Goal: Information Seeking & Learning: Learn about a topic

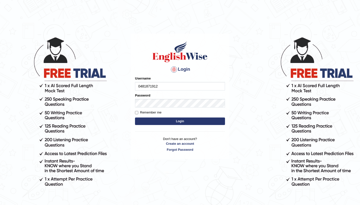
type input "0481871912"
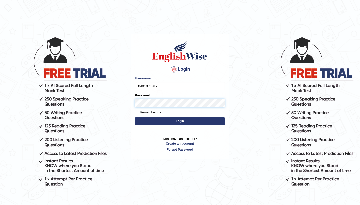
click at [180, 121] on button "Login" at bounding box center [180, 122] width 90 height 8
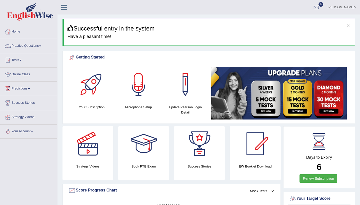
click at [46, 44] on link "Practice Questions" at bounding box center [28, 45] width 57 height 13
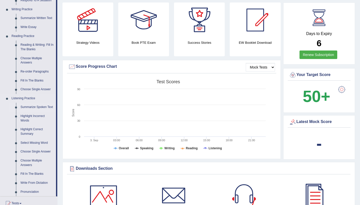
scroll to position [125, 0]
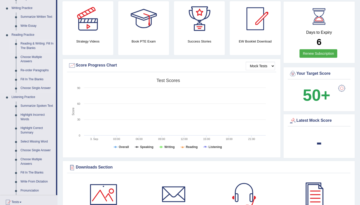
click at [31, 45] on link "Reading & Writing: Fill In The Blanks" at bounding box center [37, 45] width 38 height 13
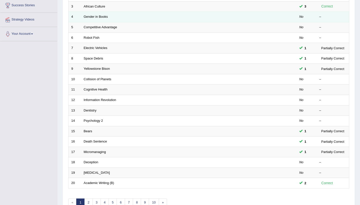
scroll to position [99, 0]
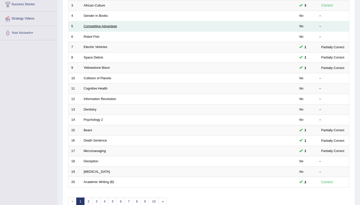
click at [95, 25] on link "Competitive Advantage" at bounding box center [101, 26] width 34 height 4
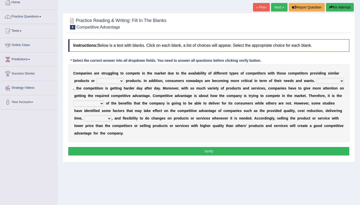
scroll to position [29, 0]
select select "constitution"
click at [78, 90] on b "t" at bounding box center [76, 88] width 1 height 4
click at [317, 84] on select "However Instead Additionally Therefore" at bounding box center [330, 81] width 27 height 6
select select "However"
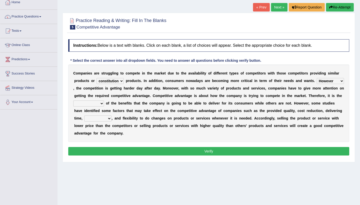
click at [104, 104] on select "dissemination ordination determination incarnation" at bounding box center [88, 104] width 31 height 6
select select "dissemination"
select select "captivation"
click at [169, 150] on button "Verify" at bounding box center [208, 151] width 281 height 9
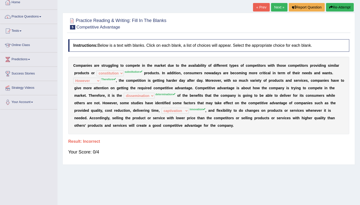
click at [276, 6] on link "Next »" at bounding box center [279, 7] width 17 height 9
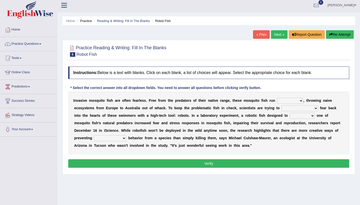
scroll to position [6, 0]
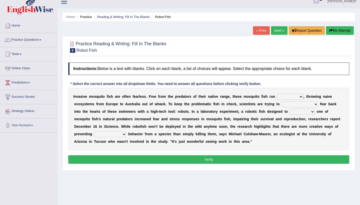
select select "flippant"
click at [304, 103] on select "accept spike strike drake" at bounding box center [300, 104] width 37 height 6
select select "accept"
select select "conquest"
select select "unprivileged"
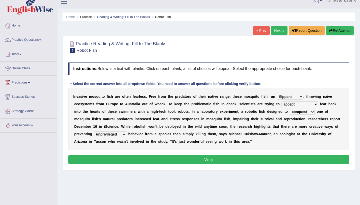
click at [123, 157] on button "Verify" at bounding box center [208, 159] width 281 height 9
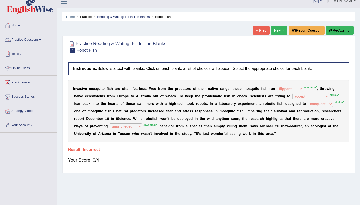
click at [42, 39] on link "Practice Questions" at bounding box center [28, 39] width 57 height 13
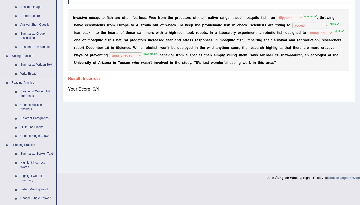
scroll to position [79, 0]
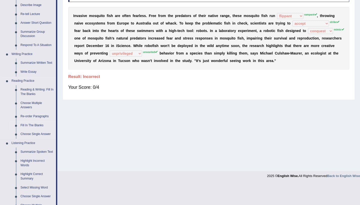
click at [36, 122] on link "Fill In The Blanks" at bounding box center [37, 125] width 38 height 9
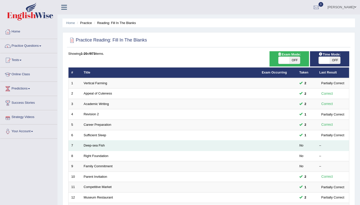
click at [97, 147] on td "Deep-sea Fish" at bounding box center [170, 146] width 178 height 11
click at [97, 146] on link "Deep-sea Fish" at bounding box center [94, 146] width 21 height 4
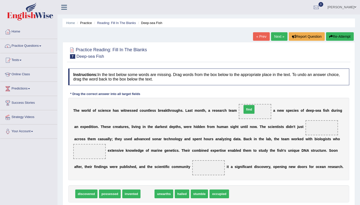
drag, startPoint x: 146, startPoint y: 193, endPoint x: 247, endPoint y: 108, distance: 132.1
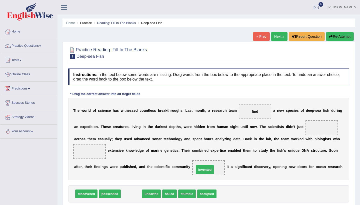
drag, startPoint x: 125, startPoint y: 194, endPoint x: 200, endPoint y: 169, distance: 78.5
click at [199, 185] on div "Instructions: In the text below some words are missing. Drag words from the box…" at bounding box center [209, 143] width 284 height 154
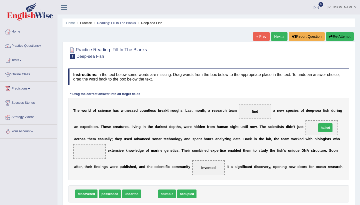
drag, startPoint x: 153, startPoint y: 194, endPoint x: 329, endPoint y: 128, distance: 187.9
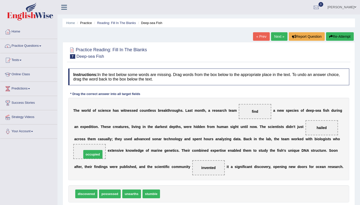
drag, startPoint x: 175, startPoint y: 198, endPoint x: 96, endPoint y: 158, distance: 88.2
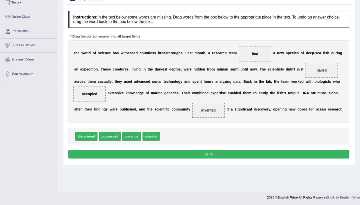
scroll to position [58, 0]
click at [227, 155] on button "Verify" at bounding box center [208, 154] width 281 height 9
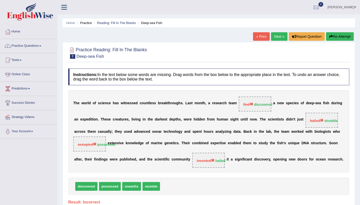
scroll to position [0, 0]
click at [279, 35] on link "Next »" at bounding box center [279, 36] width 17 height 9
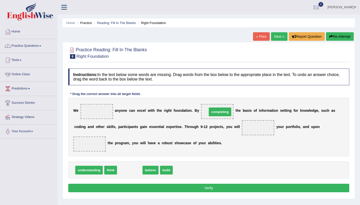
drag, startPoint x: 127, startPoint y: 170, endPoint x: 217, endPoint y: 112, distance: 107.3
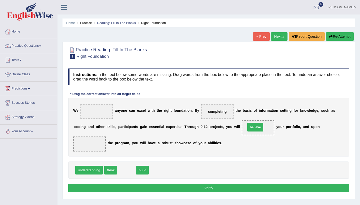
drag, startPoint x: 126, startPoint y: 169, endPoint x: 255, endPoint y: 126, distance: 135.7
click at [114, 174] on span "think" at bounding box center [110, 170] width 13 height 9
drag, startPoint x: 122, startPoint y: 171, endPoint x: 108, endPoint y: 158, distance: 18.6
drag, startPoint x: 128, startPoint y: 169, endPoint x: 90, endPoint y: 139, distance: 48.7
drag, startPoint x: 108, startPoint y: 170, endPoint x: 99, endPoint y: 108, distance: 62.6
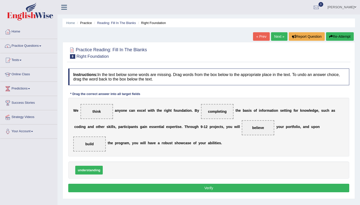
click at [196, 188] on button "Verify" at bounding box center [208, 188] width 281 height 9
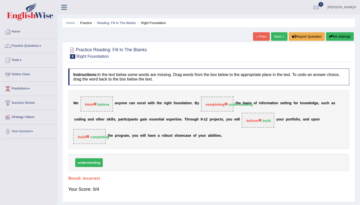
click at [250, 121] on span "believe" at bounding box center [253, 121] width 15 height 4
click at [346, 37] on button "Re-Attempt" at bounding box center [340, 36] width 28 height 9
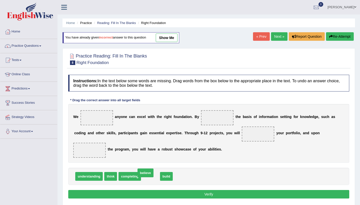
drag, startPoint x: 149, startPoint y: 176, endPoint x: 144, endPoint y: 172, distance: 6.1
drag, startPoint x: 132, startPoint y: 178, endPoint x: 94, endPoint y: 153, distance: 45.7
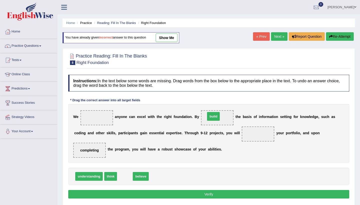
drag, startPoint x: 126, startPoint y: 176, endPoint x: 214, endPoint y: 116, distance: 106.1
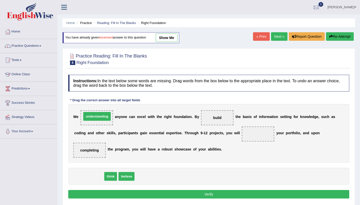
drag, startPoint x: 93, startPoint y: 177, endPoint x: 101, endPoint y: 117, distance: 60.5
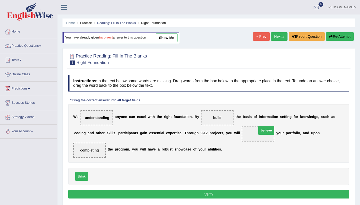
drag, startPoint x: 95, startPoint y: 175, endPoint x: 264, endPoint y: 129, distance: 174.7
click at [214, 197] on button "Verify" at bounding box center [208, 194] width 281 height 9
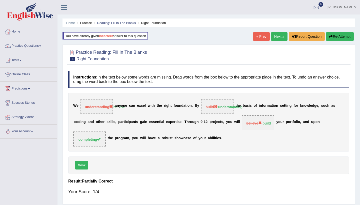
click at [276, 38] on link "Next »" at bounding box center [279, 36] width 17 height 9
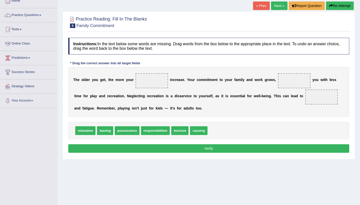
scroll to position [32, 0]
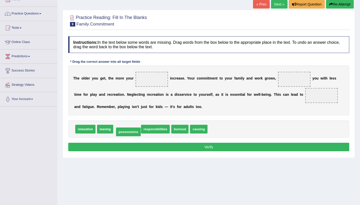
drag, startPoint x: 131, startPoint y: 128, endPoint x: 132, endPoint y: 131, distance: 2.8
drag, startPoint x: 139, startPoint y: 129, endPoint x: 164, endPoint y: 77, distance: 58.2
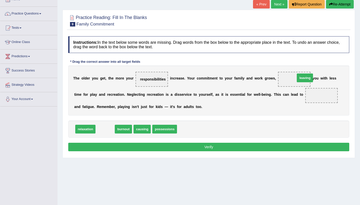
drag, startPoint x: 103, startPoint y: 131, endPoint x: 303, endPoint y: 79, distance: 206.5
click at [120, 130] on span "causing" at bounding box center [124, 129] width 17 height 9
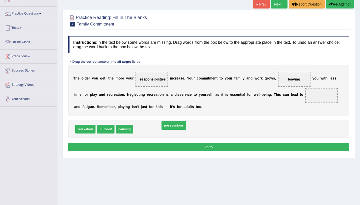
drag, startPoint x: 144, startPoint y: 130, endPoint x: 207, endPoint y: 116, distance: 65.0
click at [186, 121] on span "possessions" at bounding box center [174, 125] width 25 height 9
drag, startPoint x: 207, startPoint y: 116, endPoint x: 205, endPoint y: 116, distance: 2.5
click at [205, 116] on div "Instructions: In the text below some words are missing. Drag words from the box…" at bounding box center [209, 95] width 284 height 122
drag, startPoint x: 146, startPoint y: 128, endPoint x: 327, endPoint y: 94, distance: 184.5
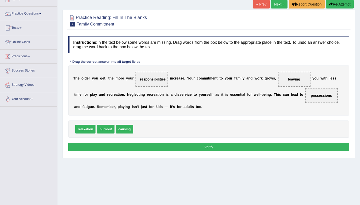
click at [233, 146] on button "Verify" at bounding box center [208, 147] width 281 height 9
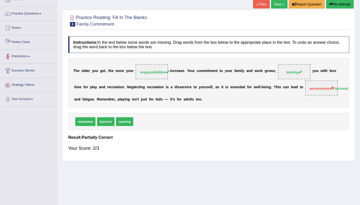
scroll to position [33, 0]
click at [42, 11] on link "Practice Questions" at bounding box center [28, 13] width 57 height 13
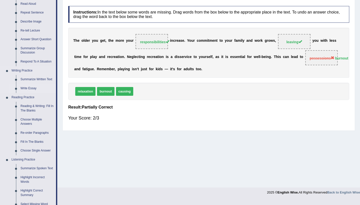
scroll to position [63, 0]
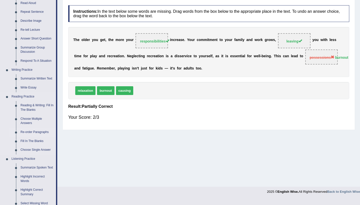
click at [35, 129] on link "Re-order Paragraphs" at bounding box center [37, 132] width 38 height 9
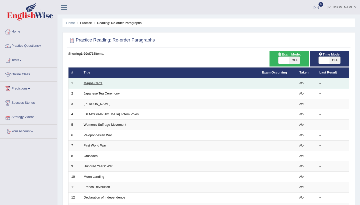
click at [87, 83] on link "Magna Carta" at bounding box center [93, 83] width 19 height 4
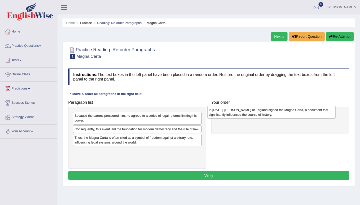
drag, startPoint x: 118, startPoint y: 132, endPoint x: 253, endPoint y: 112, distance: 136.7
click at [253, 112] on div "In [DATE], [PERSON_NAME] of England signed the Magna Carta, a document that sig…" at bounding box center [271, 112] width 129 height 13
drag, startPoint x: 251, startPoint y: 118, endPoint x: 246, endPoint y: 111, distance: 8.5
click at [246, 111] on div "In 1215, King John of England signed the Magna Carta, a document that significa…" at bounding box center [273, 110] width 126 height 13
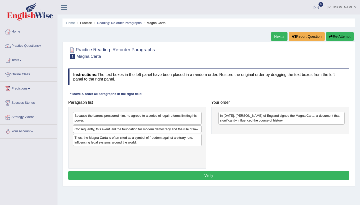
click at [243, 108] on div "In 1215, King John of England signed the Magna Carta, a document that significa…" at bounding box center [280, 120] width 138 height 27
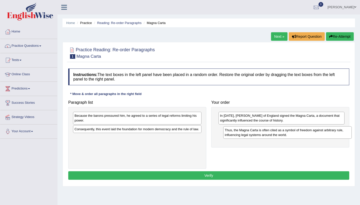
drag, startPoint x: 146, startPoint y: 146, endPoint x: 298, endPoint y: 133, distance: 152.3
click at [298, 133] on div "Thus, the Magna Carta is often cited as a symbol of freedom against arbitrary r…" at bounding box center [287, 132] width 129 height 13
click at [298, 133] on div "Thus, the Magna Carta is often cited as a symbol of freedom against arbitrary r…" at bounding box center [282, 131] width 126 height 13
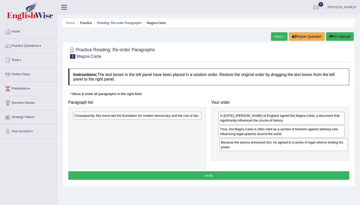
drag, startPoint x: 189, startPoint y: 115, endPoint x: 336, endPoint y: 142, distance: 149.0
click at [336, 142] on div "Because the barons pressured him, he agreed to a series of legal reforms limiti…" at bounding box center [284, 145] width 129 height 13
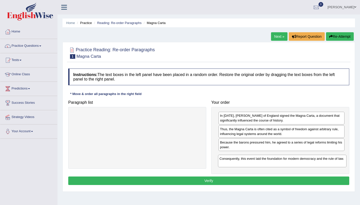
drag, startPoint x: 162, startPoint y: 117, endPoint x: 307, endPoint y: 158, distance: 150.7
click at [307, 158] on div "Consequently, this event laid the foundation for modern democracy and the rule …" at bounding box center [282, 161] width 129 height 13
click at [246, 179] on button "Verify" at bounding box center [208, 181] width 281 height 9
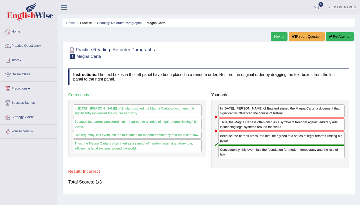
click at [273, 37] on link "Next »" at bounding box center [279, 36] width 17 height 9
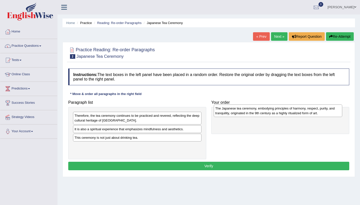
drag, startPoint x: 106, startPoint y: 127, endPoint x: 248, endPoint y: 106, distance: 143.9
click at [248, 106] on div "The Japanese tea ceremony, embodying principles of harmony, respect, purity, an…" at bounding box center [278, 111] width 129 height 13
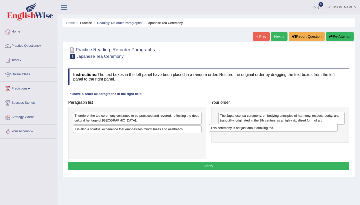
drag, startPoint x: 132, startPoint y: 140, endPoint x: 268, endPoint y: 130, distance: 136.4
click at [268, 130] on div "This ceremony is not just about drinking tea." at bounding box center [273, 128] width 129 height 8
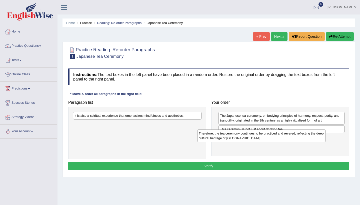
drag, startPoint x: 126, startPoint y: 119, endPoint x: 251, endPoint y: 136, distance: 126.1
click at [250, 136] on div "Therefore, the tea ceremony continues to be practiced and revered, reflecting t…" at bounding box center [261, 136] width 129 height 13
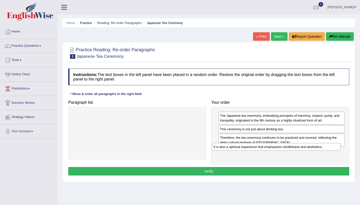
drag, startPoint x: 161, startPoint y: 115, endPoint x: 300, endPoint y: 146, distance: 142.7
click at [300, 146] on div "It is also a spiritual experience that emphasizes mindfulness and aesthetics." at bounding box center [276, 147] width 129 height 8
click at [264, 169] on button "Verify" at bounding box center [208, 171] width 281 height 9
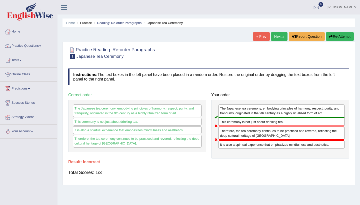
click at [334, 34] on button "Re-Attempt" at bounding box center [340, 36] width 28 height 9
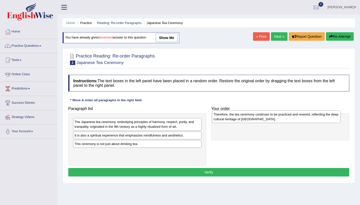
drag, startPoint x: 98, startPoint y: 125, endPoint x: 237, endPoint y: 117, distance: 139.2
click at [237, 117] on div "Therefore, the tea ceremony continues to be practiced and revered, reflecting t…" at bounding box center [276, 117] width 129 height 13
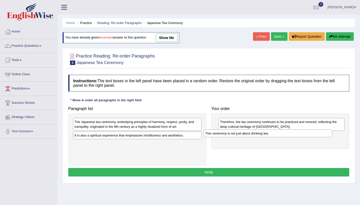
drag, startPoint x: 121, startPoint y: 145, endPoint x: 252, endPoint y: 134, distance: 131.7
click at [252, 134] on div "This ceremony is not just about drinking tea." at bounding box center [268, 134] width 129 height 8
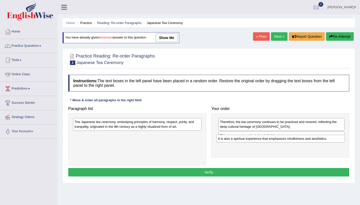
drag, startPoint x: 161, startPoint y: 135, endPoint x: 305, endPoint y: 139, distance: 143.6
click at [305, 139] on div "It is also a spiritual experience that emphasizes mindfulness and aesthetics." at bounding box center [281, 139] width 129 height 8
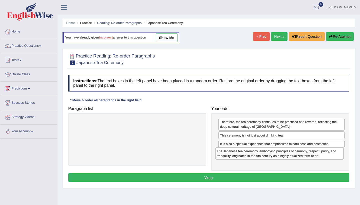
drag, startPoint x: 169, startPoint y: 121, endPoint x: 312, endPoint y: 150, distance: 145.9
click at [312, 150] on div "The Japanese tea ceremony, embodying principles of harmony, respect, purity, an…" at bounding box center [279, 153] width 129 height 13
click at [249, 176] on button "Verify" at bounding box center [208, 177] width 281 height 9
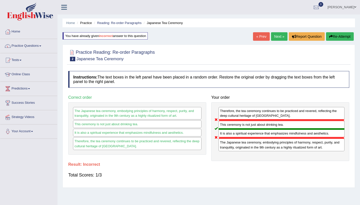
click at [334, 38] on button "Re-Attempt" at bounding box center [340, 36] width 28 height 9
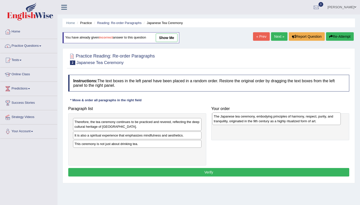
drag, startPoint x: 96, startPoint y: 137, endPoint x: 235, endPoint y: 118, distance: 140.5
click at [235, 118] on div "The Japanese tea ceremony, embodying principles of harmony, respect, purity, an…" at bounding box center [276, 119] width 129 height 13
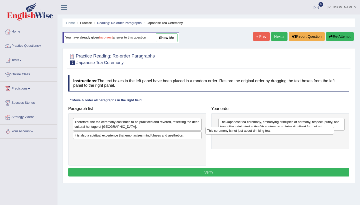
drag, startPoint x: 112, startPoint y: 144, endPoint x: 245, endPoint y: 131, distance: 133.7
click at [245, 131] on div "This ceremony is not just about drinking tea." at bounding box center [270, 131] width 129 height 8
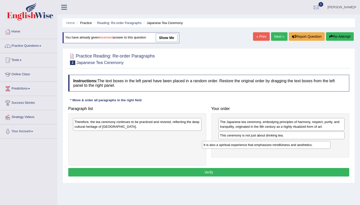
drag, startPoint x: 107, startPoint y: 135, endPoint x: 237, endPoint y: 144, distance: 130.1
click at [237, 144] on div "It is also a spiritual experience that emphasizes mindfulness and aesthetics." at bounding box center [266, 145] width 129 height 8
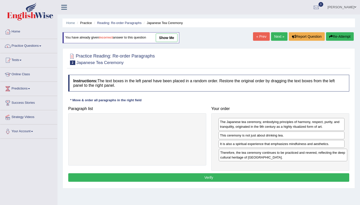
drag, startPoint x: 164, startPoint y: 121, endPoint x: 310, endPoint y: 152, distance: 149.2
click at [310, 152] on div "Therefore, the tea ceremony continues to be practiced and revered, reflecting t…" at bounding box center [283, 155] width 129 height 13
click at [259, 176] on button "Verify" at bounding box center [208, 177] width 281 height 9
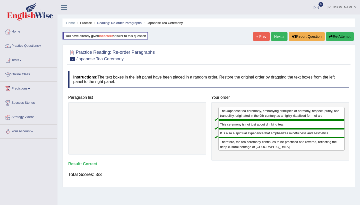
click at [277, 37] on link "Next »" at bounding box center [279, 36] width 17 height 9
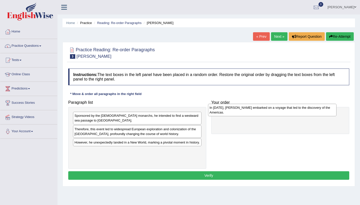
drag, startPoint x: 91, startPoint y: 157, endPoint x: 227, endPoint y: 109, distance: 144.4
click at [227, 109] on div "In 1492, Christopher Columbus embarked on a voyage that led to the discovery of…" at bounding box center [272, 110] width 129 height 13
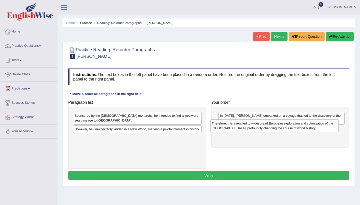
drag, startPoint x: 119, startPoint y: 132, endPoint x: 261, endPoint y: 127, distance: 142.6
click at [261, 127] on div "Therefore, this event led to widespread European exploration and colonization o…" at bounding box center [274, 126] width 129 height 13
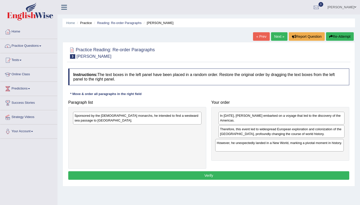
drag, startPoint x: 122, startPoint y: 131, endPoint x: 264, endPoint y: 145, distance: 141.9
click at [264, 145] on div "However, he unexpectedly landed in a New World, marking a pivotal moment in his…" at bounding box center [279, 145] width 129 height 13
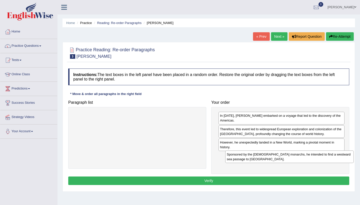
drag, startPoint x: 163, startPoint y: 120, endPoint x: 315, endPoint y: 158, distance: 157.4
click at [315, 159] on div "Sponsored by the Spanish monarchs, he intended to find a westward sea passage t…" at bounding box center [289, 157] width 129 height 13
click at [260, 177] on button "Verify" at bounding box center [208, 181] width 281 height 9
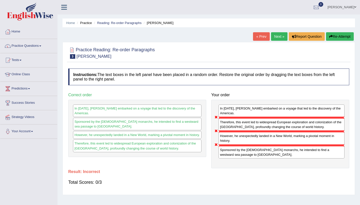
click at [276, 36] on link "Next »" at bounding box center [279, 36] width 17 height 9
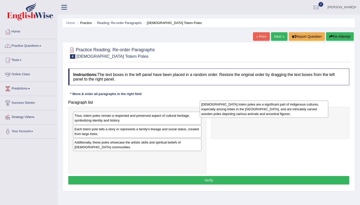
drag, startPoint x: 108, startPoint y: 118, endPoint x: 235, endPoint y: 106, distance: 128.4
click at [235, 106] on div "[DEMOGRAPHIC_DATA] totem poles are a significant part of indigenous cultures, e…" at bounding box center [264, 109] width 129 height 17
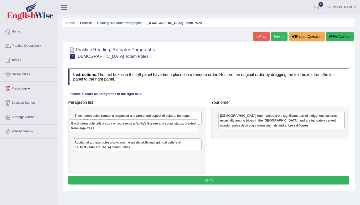
drag, startPoint x: 135, startPoint y: 130, endPoint x: 132, endPoint y: 124, distance: 6.4
click at [132, 124] on div "Each totem pole tells a story or represents a family's lineage and social statu…" at bounding box center [134, 126] width 129 height 13
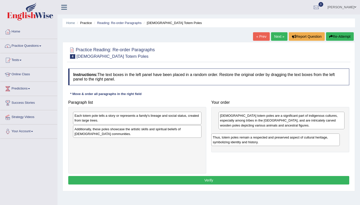
drag, startPoint x: 151, startPoint y: 120, endPoint x: 289, endPoint y: 136, distance: 138.2
click at [289, 136] on div "Thus, totem poles remain a respected and preserved aspect of cultural heritage,…" at bounding box center [275, 140] width 129 height 13
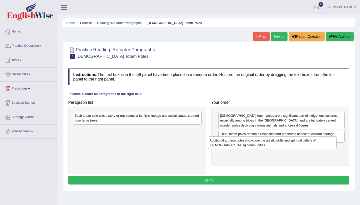
drag, startPoint x: 182, startPoint y: 131, endPoint x: 318, endPoint y: 142, distance: 136.8
click at [318, 142] on div "Additionally, these poles showcase the artistic skills and spiritual beliefs of…" at bounding box center [272, 143] width 129 height 13
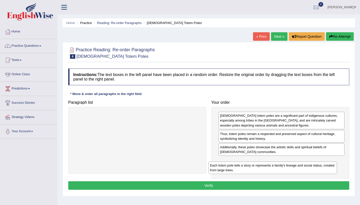
drag, startPoint x: 145, startPoint y: 117, endPoint x: 287, endPoint y: 165, distance: 149.3
click at [287, 165] on div "Each totem pole tells a story or represents a family's lineage and social statu…" at bounding box center [273, 168] width 129 height 13
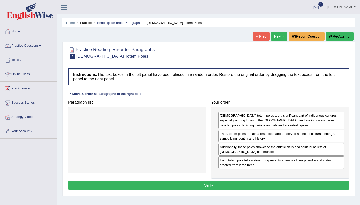
click at [265, 184] on button "Verify" at bounding box center [208, 185] width 281 height 9
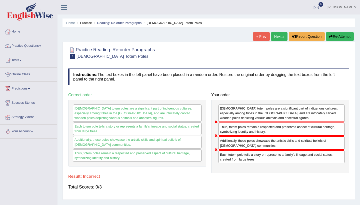
click at [278, 35] on link "Next »" at bounding box center [279, 36] width 17 height 9
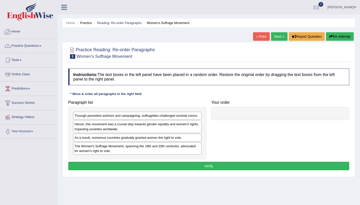
click at [42, 46] on link "Practice Questions" at bounding box center [28, 45] width 57 height 13
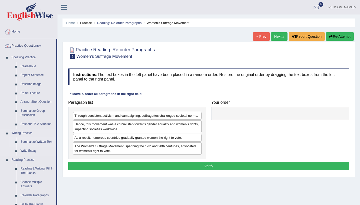
click at [25, 140] on link "Summarize Written Text" at bounding box center [37, 142] width 38 height 9
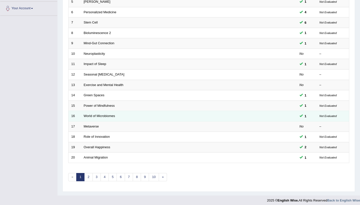
scroll to position [123, 0]
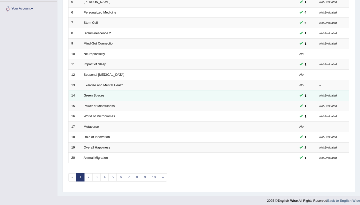
click at [94, 95] on link "Green Spaces" at bounding box center [94, 96] width 21 height 4
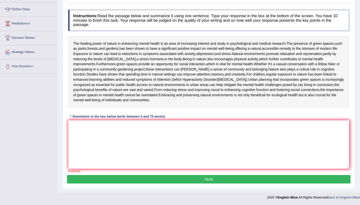
scroll to position [85, 0]
click at [79, 141] on textarea at bounding box center [208, 144] width 281 height 49
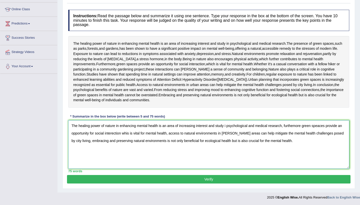
type textarea "The healing power of nature in enhancing mental health is an area of increasing…"
click at [116, 184] on button "Verify" at bounding box center [209, 179] width 284 height 9
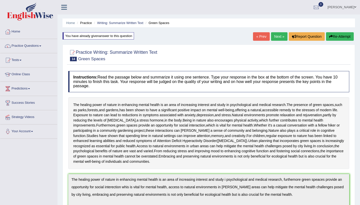
scroll to position [0, 0]
click at [275, 36] on link "Next »" at bounding box center [279, 36] width 17 height 9
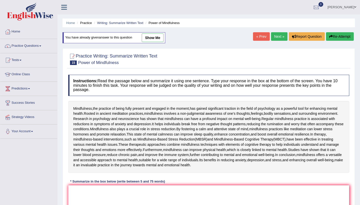
click at [276, 36] on link "Next »" at bounding box center [279, 36] width 17 height 9
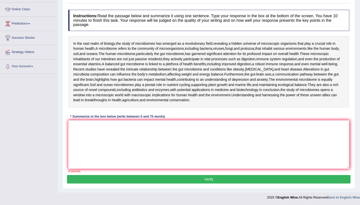
scroll to position [83, 0]
click at [73, 134] on textarea at bounding box center [208, 144] width 281 height 49
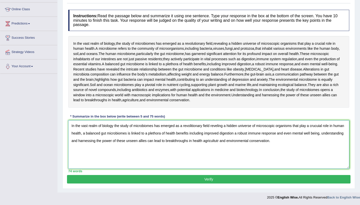
type textarea "In the vast realm of biology the study of microbiomes has emerged as a revoliti…"
click at [206, 184] on button "Verify" at bounding box center [209, 179] width 284 height 9
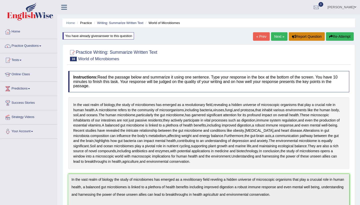
scroll to position [0, 0]
click at [277, 37] on link "Next »" at bounding box center [279, 36] width 17 height 9
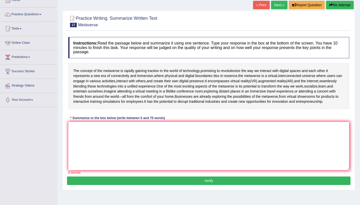
scroll to position [33, 0]
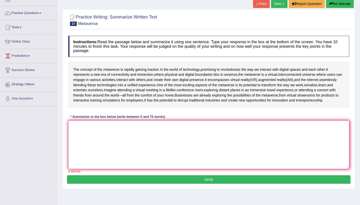
click at [77, 137] on textarea at bounding box center [208, 145] width 281 height 49
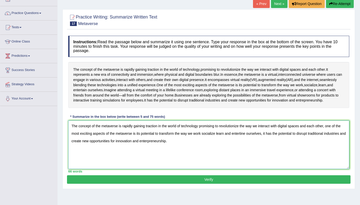
type textarea "The concept of the metaverse is rapidly gaining traction in the world of techno…"
click at [182, 184] on button "Verify" at bounding box center [209, 179] width 284 height 9
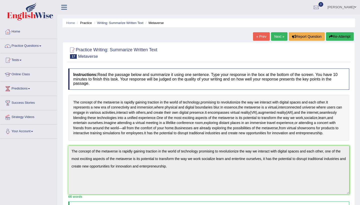
scroll to position [0, 0]
click at [275, 36] on link "Next »" at bounding box center [279, 36] width 17 height 9
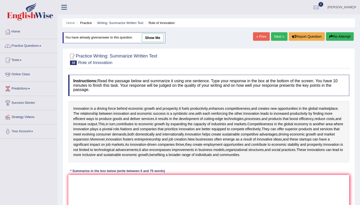
click at [275, 36] on link "Next »" at bounding box center [279, 36] width 17 height 9
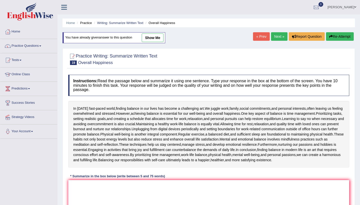
click at [275, 36] on link "Next »" at bounding box center [279, 36] width 17 height 9
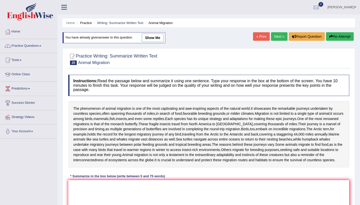
click at [275, 36] on link "Next »" at bounding box center [279, 36] width 17 height 9
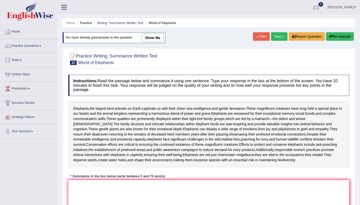
click at [275, 36] on link "Next »" at bounding box center [279, 36] width 17 height 9
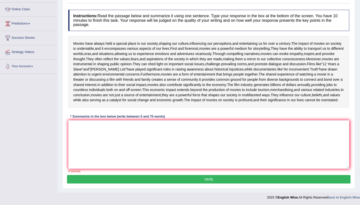
scroll to position [67, 0]
click at [70, 164] on textarea at bounding box center [208, 144] width 281 height 49
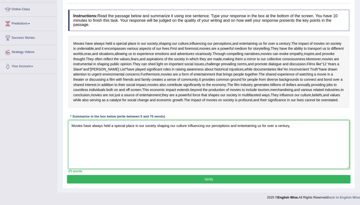
scroll to position [94, 0]
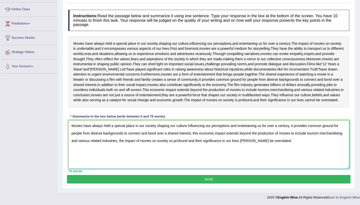
type textarea "Movies have always held a special place in our society shaping our culture infl…"
click at [293, 184] on button "Verify" at bounding box center [209, 179] width 284 height 9
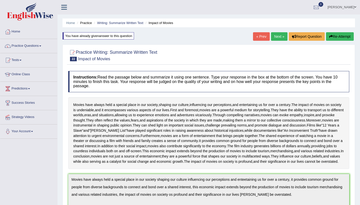
scroll to position [0, 0]
click at [278, 38] on link "Next »" at bounding box center [279, 36] width 17 height 9
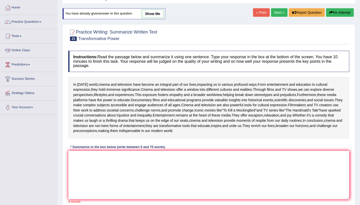
scroll to position [25, 0]
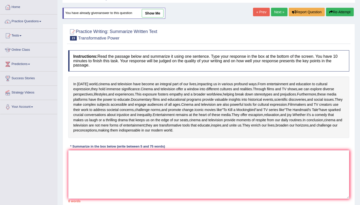
click at [275, 11] on link "Next »" at bounding box center [279, 12] width 17 height 9
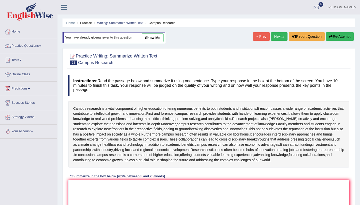
click at [275, 38] on link "Next »" at bounding box center [279, 36] width 17 height 9
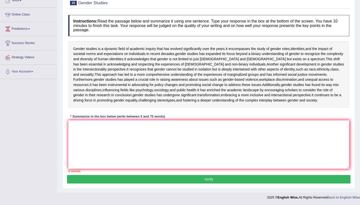
scroll to position [98, 0]
click at [77, 128] on textarea at bounding box center [208, 144] width 281 height 49
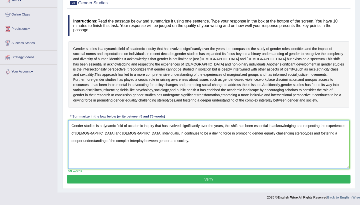
type textarea "Gender studies is a dynamic field of academic inquiry that has evolved signific…"
click at [228, 180] on button "Verify" at bounding box center [209, 179] width 284 height 9
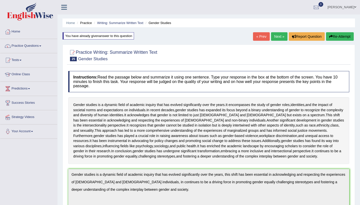
scroll to position [0, 0]
click at [41, 46] on span at bounding box center [40, 46] width 2 height 1
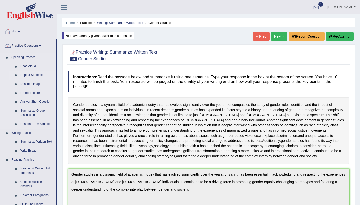
click at [35, 74] on link "Repeat Sentence" at bounding box center [37, 75] width 38 height 9
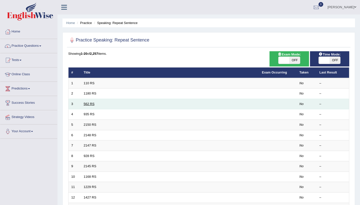
click at [89, 105] on link "562 RS" at bounding box center [89, 104] width 11 height 4
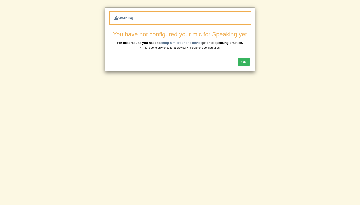
click at [246, 60] on button "OK" at bounding box center [244, 62] width 12 height 9
click at [241, 59] on button "OK" at bounding box center [244, 62] width 12 height 9
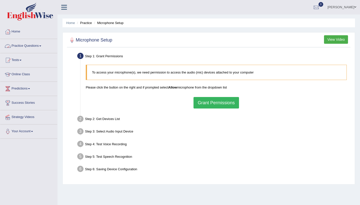
click at [41, 46] on link "Practice Questions" at bounding box center [28, 45] width 57 height 13
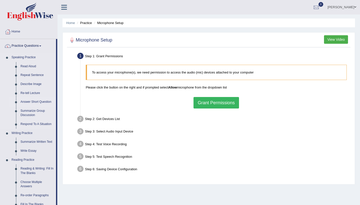
click at [39, 100] on link "Answer Short Question" at bounding box center [37, 102] width 38 height 9
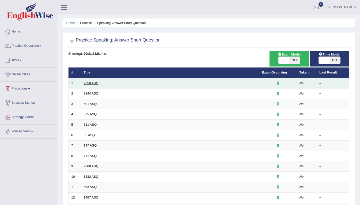
click at [88, 84] on link "2350 ASQ" at bounding box center [91, 83] width 15 height 4
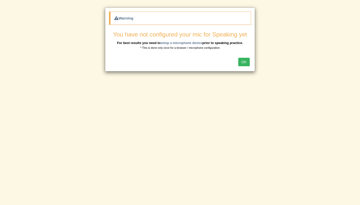
click at [247, 64] on button "OK" at bounding box center [244, 62] width 12 height 9
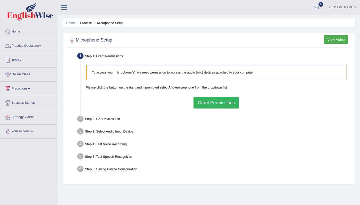
click at [44, 44] on link "Practice Questions" at bounding box center [28, 45] width 57 height 13
